Goal: Transaction & Acquisition: Purchase product/service

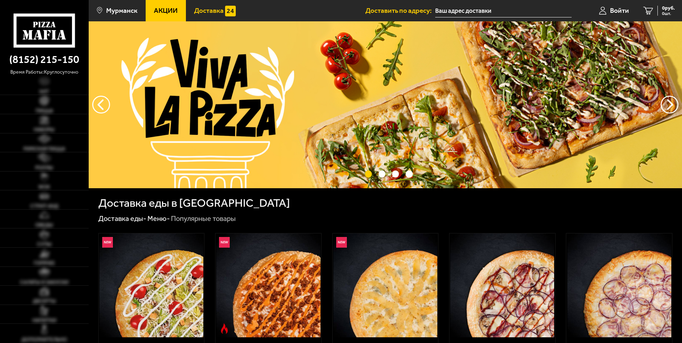
click at [201, 14] on span "Доставка" at bounding box center [209, 10] width 30 height 7
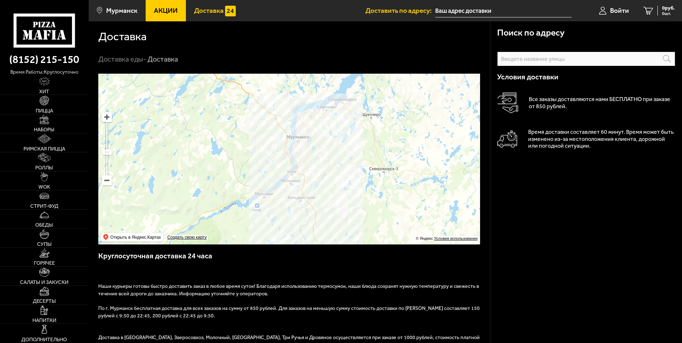
click at [46, 24] on icon at bounding box center [44, 31] width 61 height 34
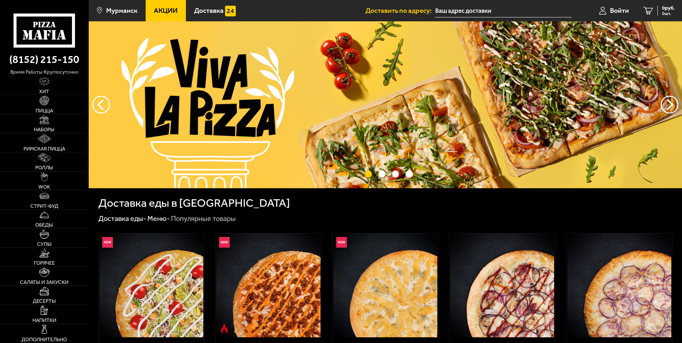
click at [172, 13] on span "Акции" at bounding box center [166, 10] width 24 height 7
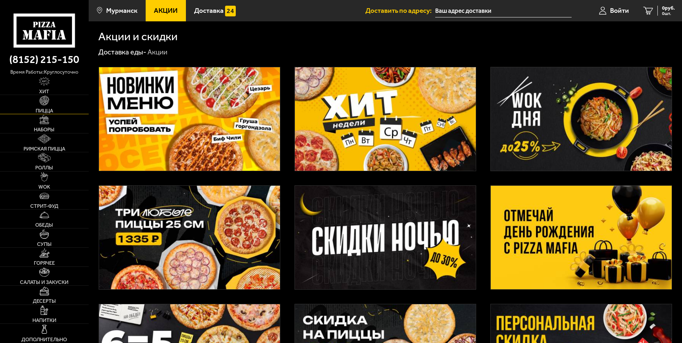
click at [47, 108] on span "Пицца" at bounding box center [44, 110] width 17 height 5
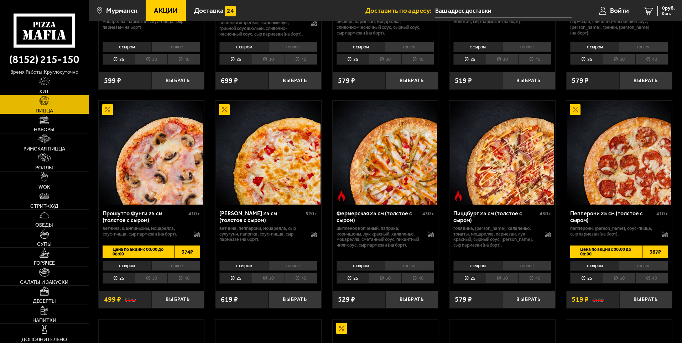
scroll to position [499, 0]
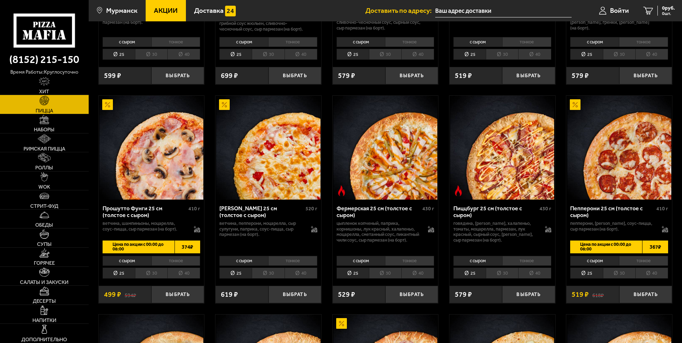
click at [618, 279] on li "30" at bounding box center [619, 273] width 32 height 11
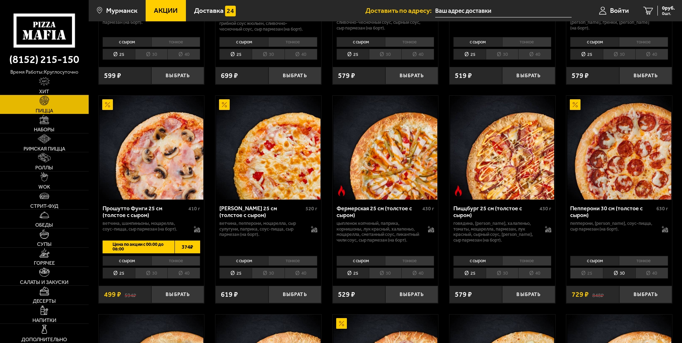
click at [643, 279] on li "40" at bounding box center [651, 273] width 33 height 11
click at [624, 279] on li "30" at bounding box center [619, 273] width 32 height 11
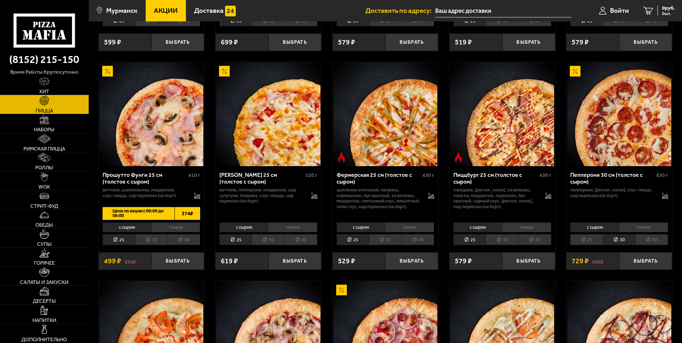
scroll to position [534, 0]
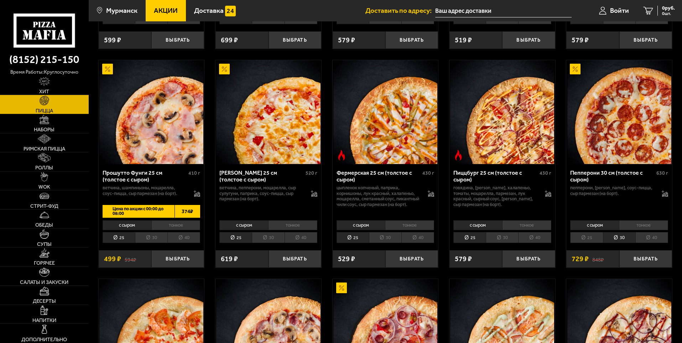
click at [593, 243] on li "25" at bounding box center [586, 237] width 32 height 11
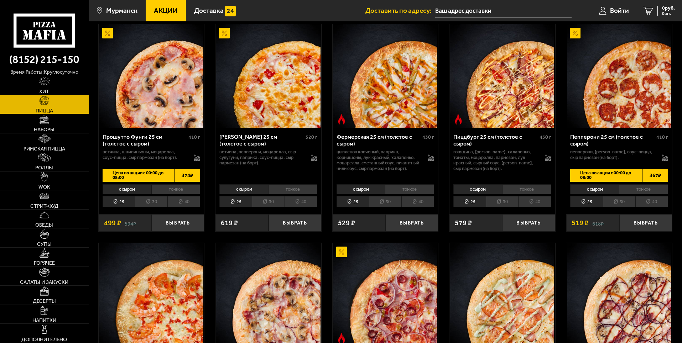
scroll to position [570, 0]
click at [622, 208] on li "30" at bounding box center [619, 202] width 32 height 11
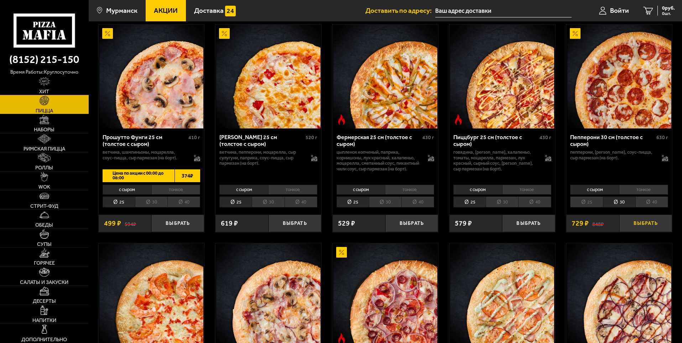
click at [635, 230] on button "Выбрать" at bounding box center [645, 223] width 53 height 17
click at [49, 265] on span "Горячее" at bounding box center [44, 263] width 21 height 5
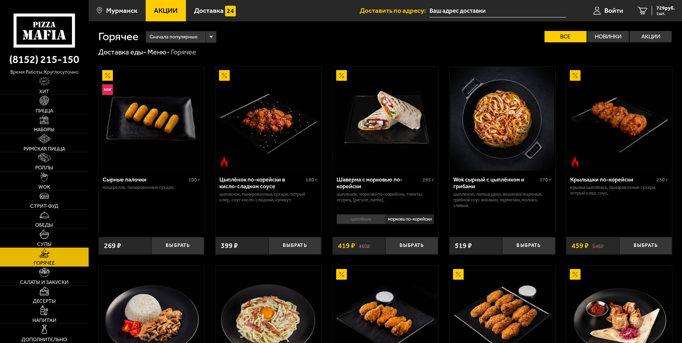
click at [282, 143] on img at bounding box center [268, 119] width 104 height 104
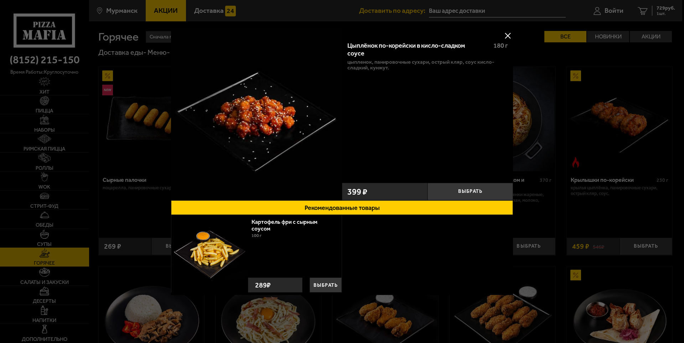
click at [612, 105] on div at bounding box center [342, 171] width 684 height 343
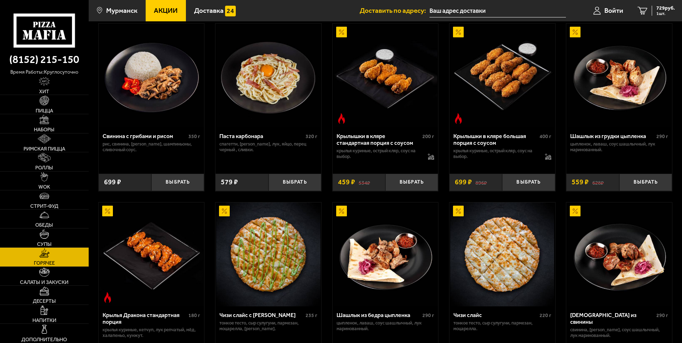
scroll to position [356, 0]
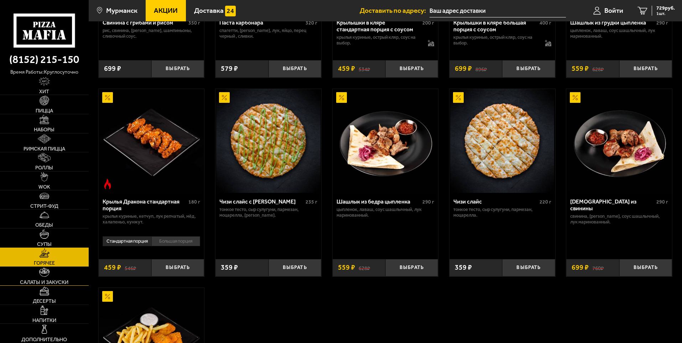
click at [56, 276] on link "Салаты и закуски" at bounding box center [44, 276] width 89 height 19
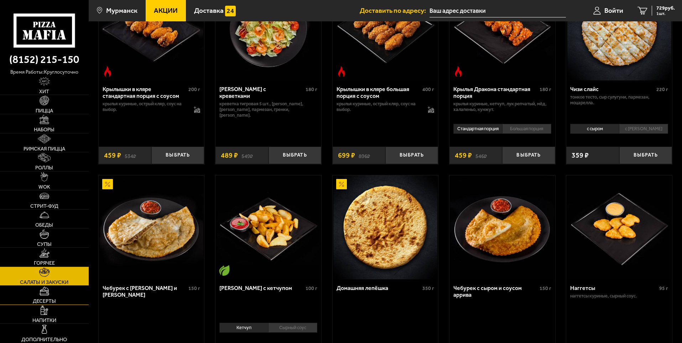
scroll to position [321, 0]
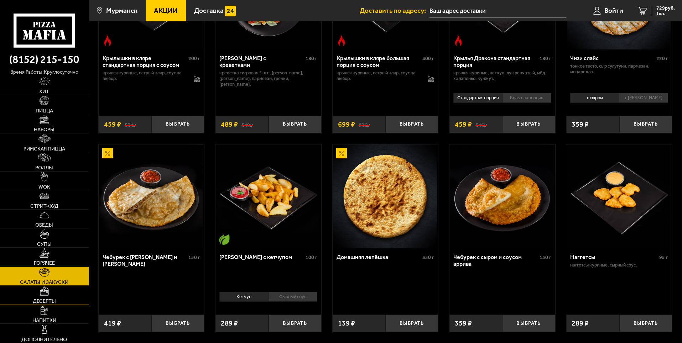
click at [56, 293] on link "Десерты" at bounding box center [44, 295] width 89 height 19
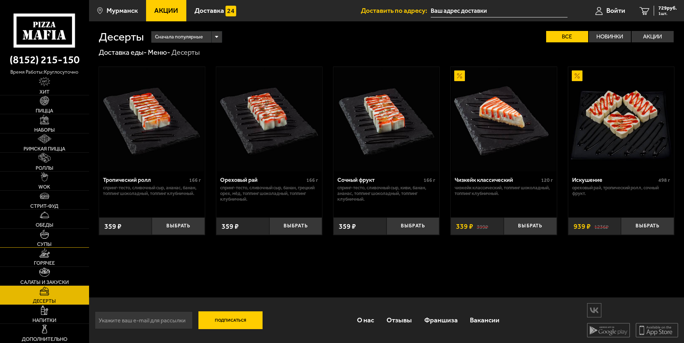
click at [42, 230] on img at bounding box center [44, 234] width 9 height 9
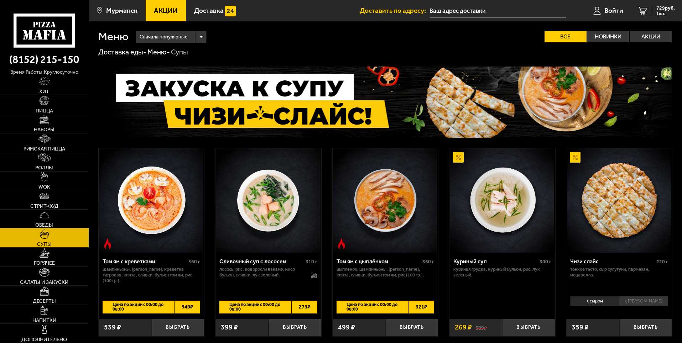
click at [47, 216] on img at bounding box center [44, 215] width 9 height 9
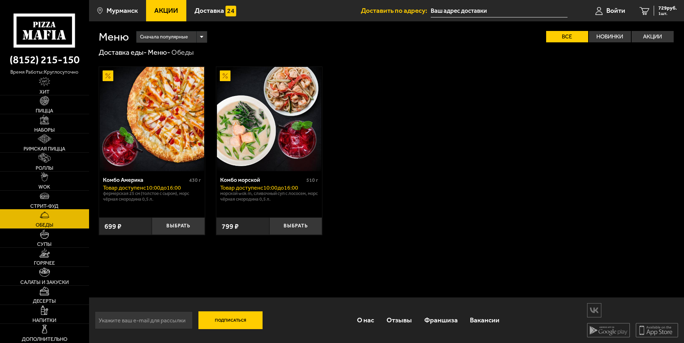
click at [47, 207] on span "Стрит-фуд" at bounding box center [44, 206] width 28 height 5
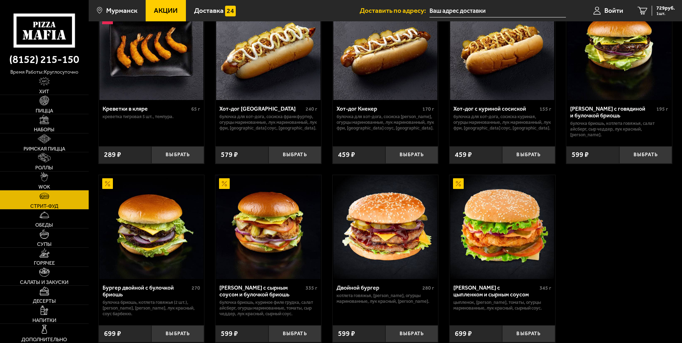
scroll to position [71, 0]
click at [38, 217] on link "Обеды" at bounding box center [44, 219] width 89 height 19
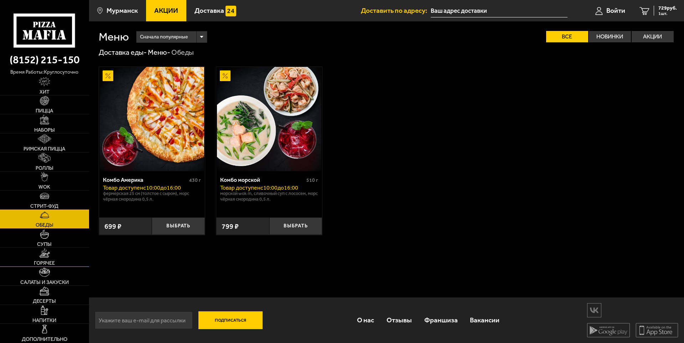
click at [50, 263] on span "Горячее" at bounding box center [44, 263] width 21 height 5
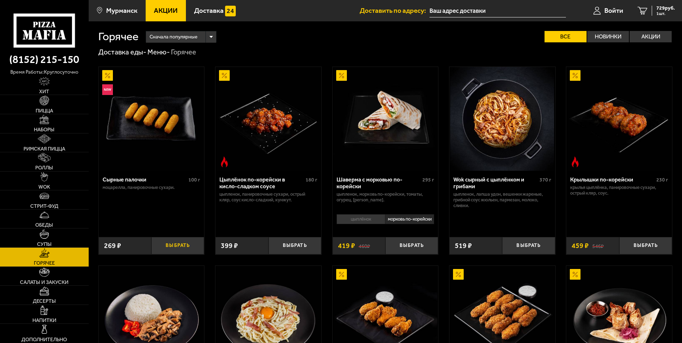
click at [170, 248] on button "Выбрать" at bounding box center [177, 245] width 53 height 17
click at [100, 343] on img at bounding box center [151, 318] width 104 height 104
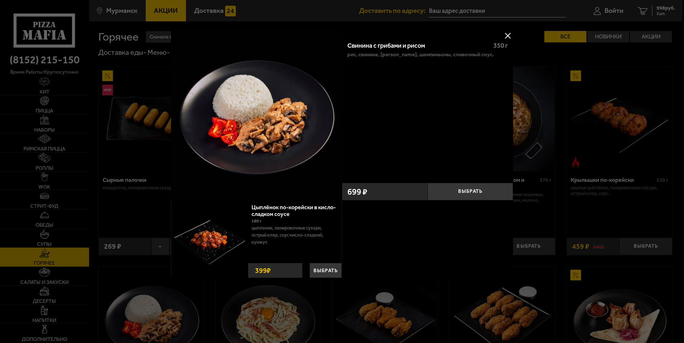
click at [504, 33] on button at bounding box center [507, 35] width 11 height 11
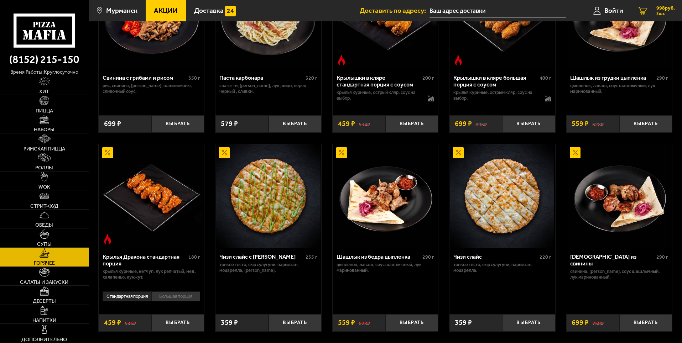
scroll to position [285, 0]
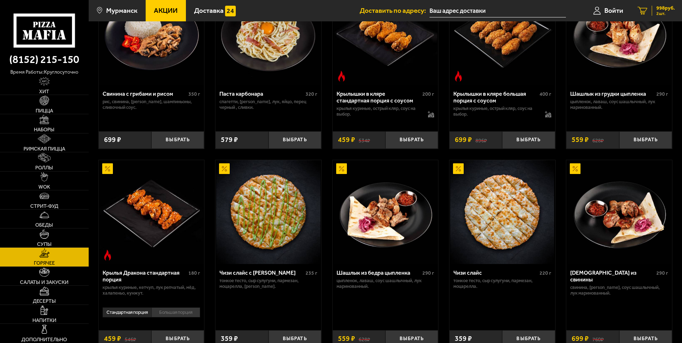
click at [661, 13] on span "2 шт." at bounding box center [666, 13] width 19 height 4
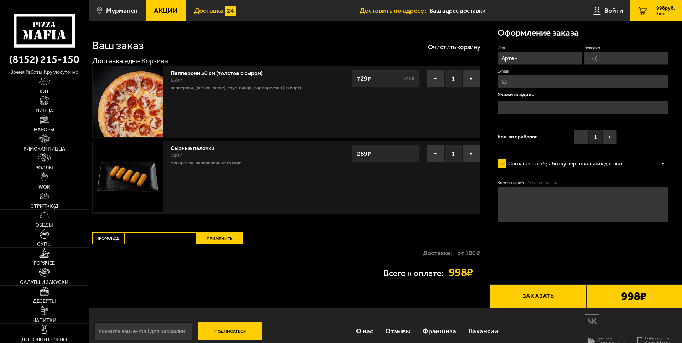
click at [212, 10] on span "Доставка" at bounding box center [209, 10] width 30 height 7
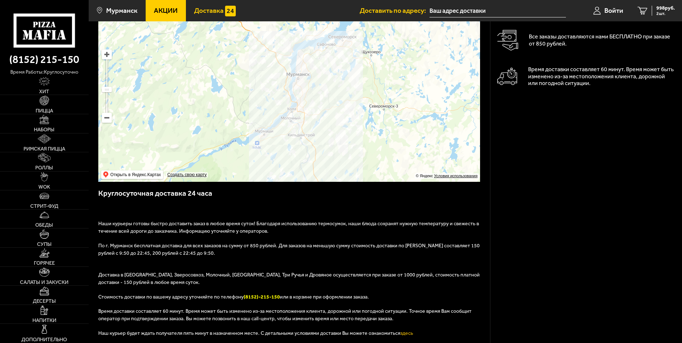
scroll to position [71, 0]
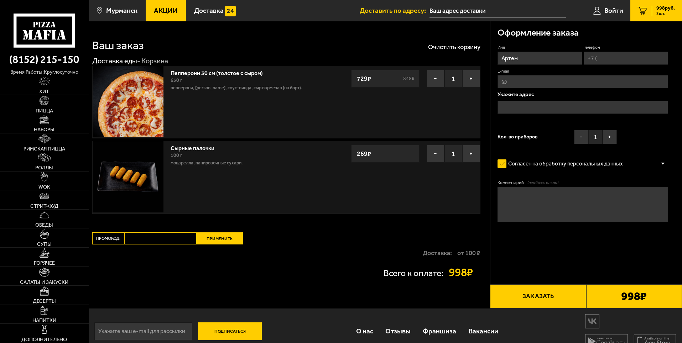
click at [602, 57] on input "Телефон" at bounding box center [626, 58] width 84 height 13
type input "[PHONE_NUMBER]"
click at [566, 81] on input "E-mail" at bounding box center [583, 81] width 171 height 13
type input "[EMAIL_ADDRESS][DOMAIN_NAME]"
click at [548, 104] on input "text" at bounding box center [583, 107] width 171 height 13
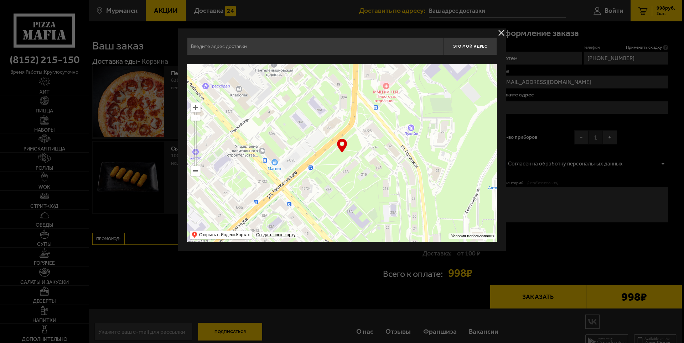
click at [273, 53] on input "text" at bounding box center [315, 46] width 256 height 18
click at [273, 53] on input "XEv" at bounding box center [315, 46] width 256 height 18
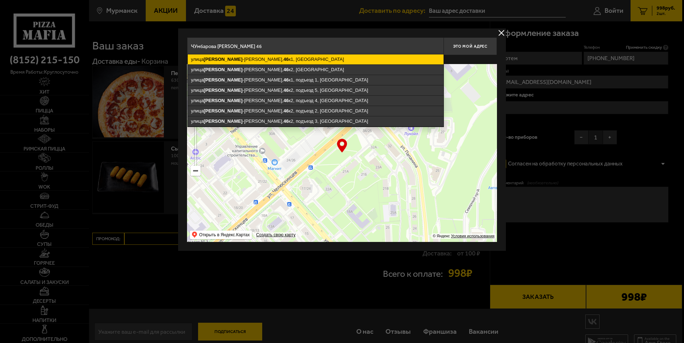
click at [279, 61] on ymaps "[STREET_ADDRESS][PERSON_NAME]" at bounding box center [316, 60] width 256 height 10
type input "[GEOGRAPHIC_DATA], [STREET_ADDRESS]"
type input "[STREET_ADDRESS][PERSON_NAME]"
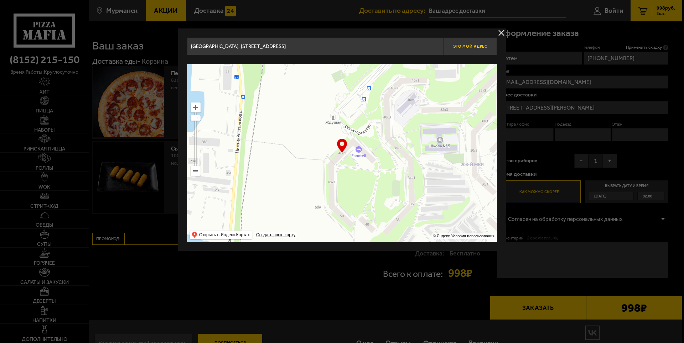
click at [469, 47] on span "Это мой адрес" at bounding box center [470, 46] width 34 height 5
type input "[GEOGRAPHIC_DATA], [STREET_ADDRESS]"
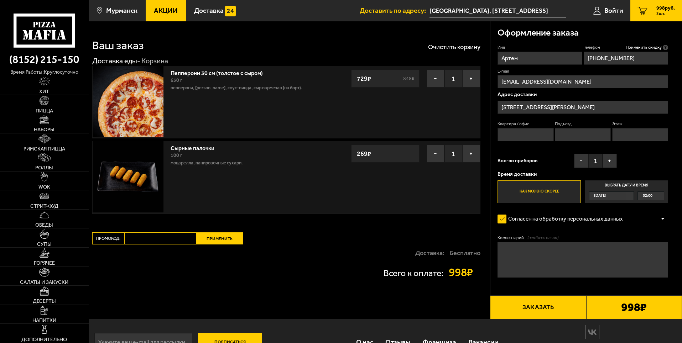
click at [527, 137] on input "Квартира / офис" at bounding box center [526, 134] width 56 height 13
type input "4"
click at [576, 135] on input "Подъезд" at bounding box center [583, 134] width 56 height 13
type input "1"
click at [625, 132] on input "Этаж" at bounding box center [640, 134] width 56 height 13
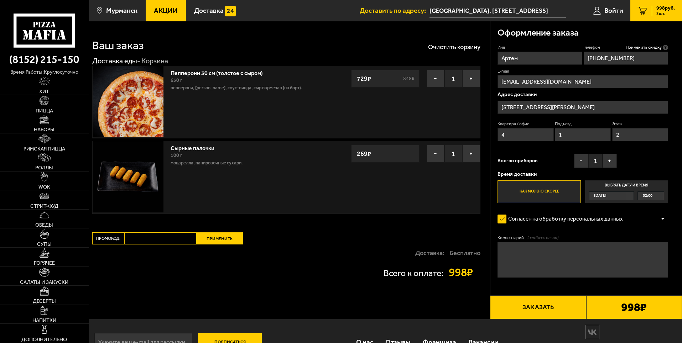
type input "2"
click at [611, 186] on label "Выбрать дату и время [DATE] 02:00" at bounding box center [626, 192] width 83 height 23
click at [0, 0] on input "Выбрать дату и время [DATE] 02:00" at bounding box center [0, 0] width 0 height 0
click at [654, 198] on div "02:00" at bounding box center [651, 196] width 26 height 8
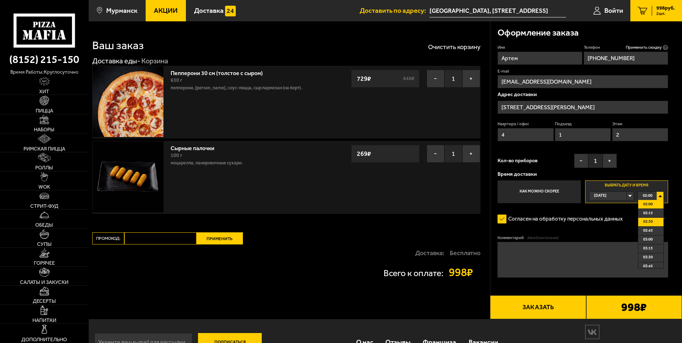
click at [652, 222] on span "02:30" at bounding box center [648, 222] width 10 height 8
click at [403, 225] on div "Ваш заказ Очистить корзину Доставка еды - Корзина Пепперони 30 см (толстое с сы…" at bounding box center [289, 170] width 401 height 298
click at [609, 311] on div "998 ₽" at bounding box center [634, 308] width 96 height 24
click at [561, 306] on button "Заказать" at bounding box center [538, 308] width 96 height 24
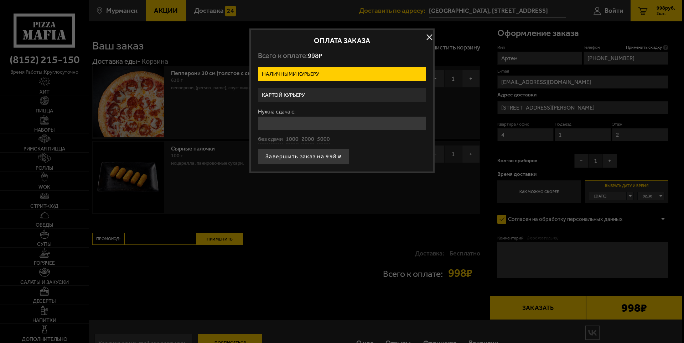
click at [314, 96] on label "Картой курьеру" at bounding box center [342, 95] width 168 height 14
click at [0, 0] on input "Картой курьеру" at bounding box center [0, 0] width 0 height 0
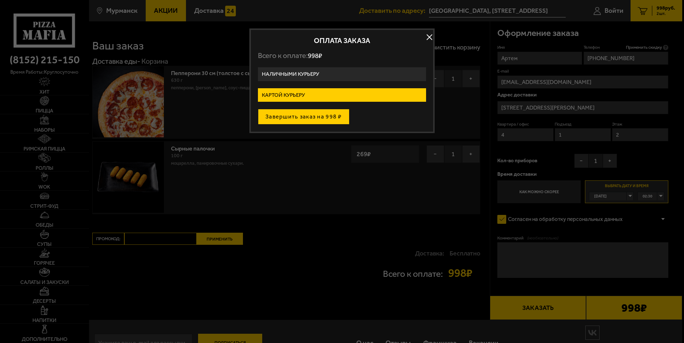
click at [319, 117] on button "Завершить заказ на 998 ₽" at bounding box center [304, 117] width 92 height 16
